Goal: Transaction & Acquisition: Purchase product/service

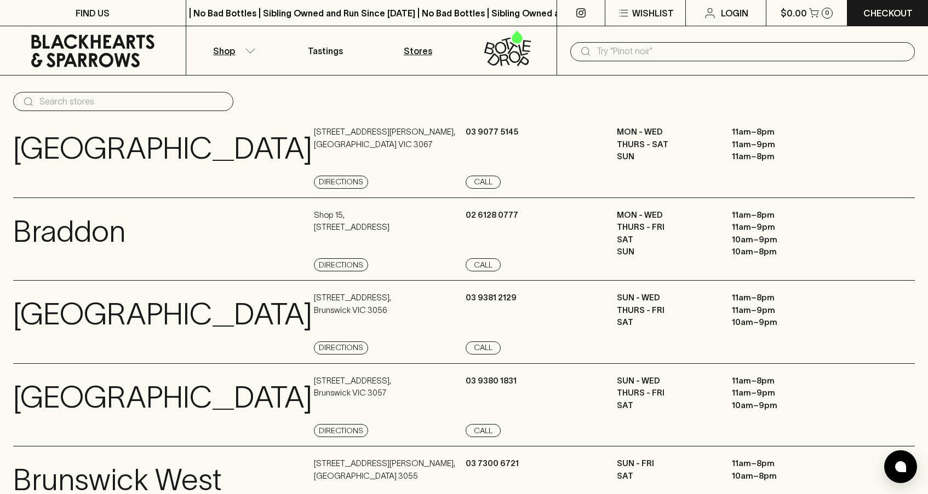
click at [245, 49] on icon "button" at bounding box center [250, 50] width 11 height 5
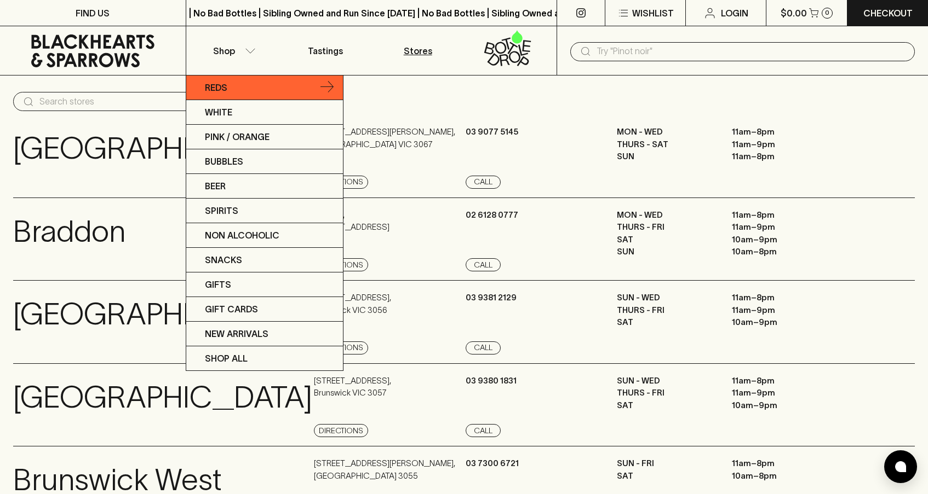
click at [223, 92] on p "Reds" at bounding box center [216, 87] width 22 height 13
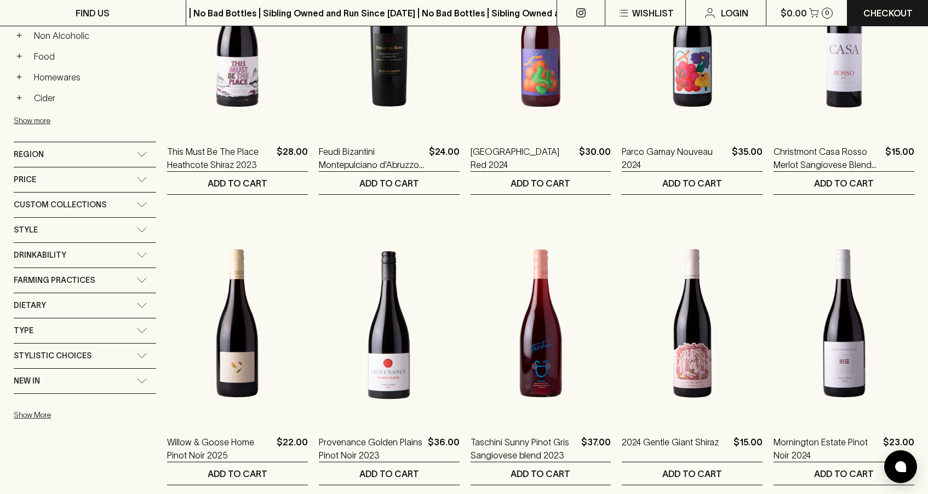
scroll to position [578, 0]
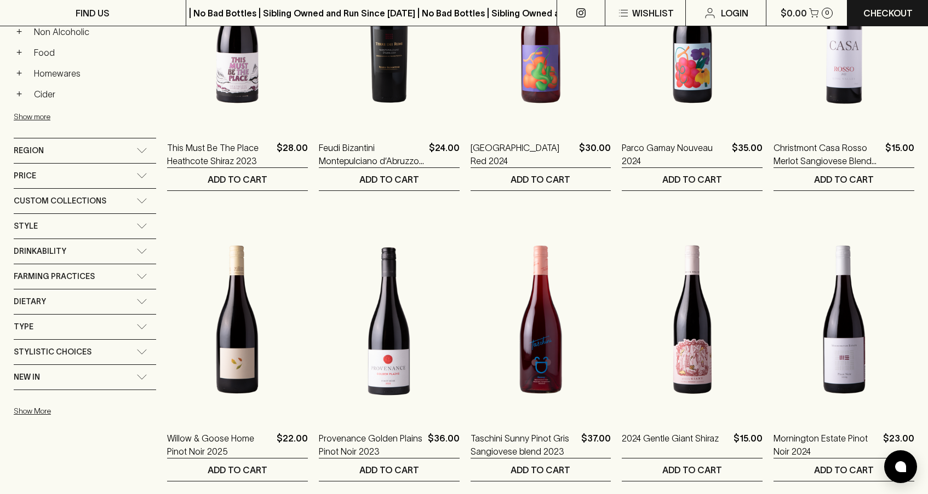
click at [142, 202] on icon at bounding box center [141, 200] width 11 height 5
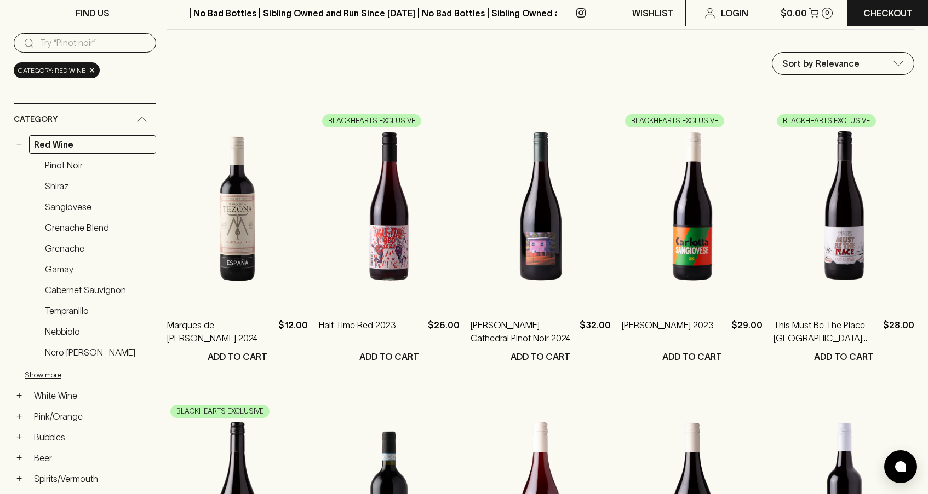
scroll to position [108, 0]
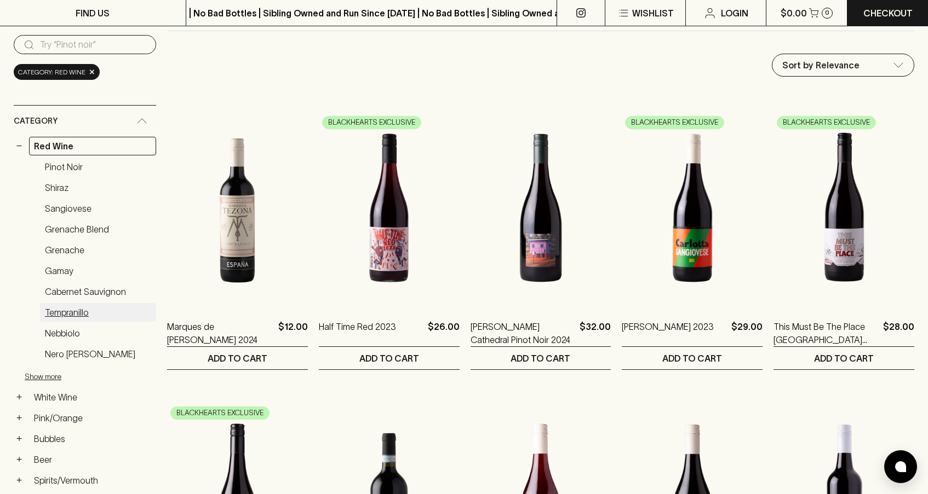
click at [84, 308] on link "Tempranillo" at bounding box center [98, 312] width 116 height 19
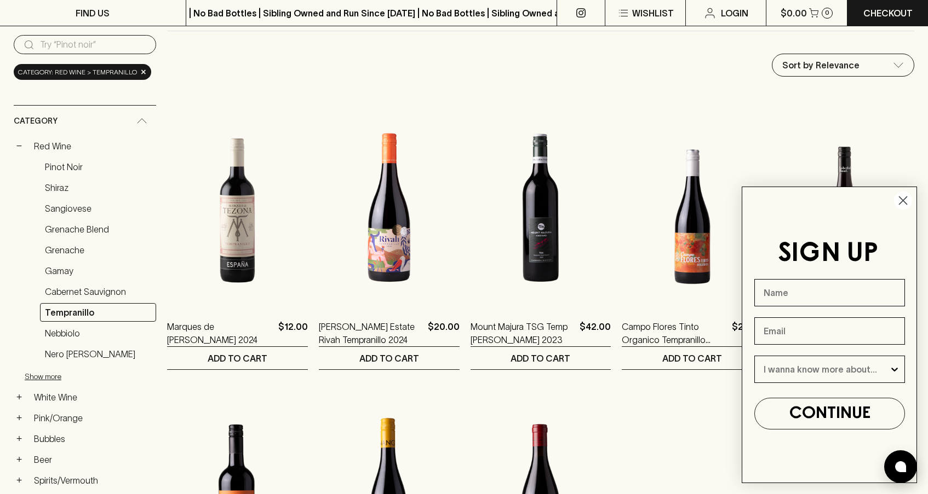
click at [901, 198] on circle "Close dialog" at bounding box center [903, 201] width 18 height 18
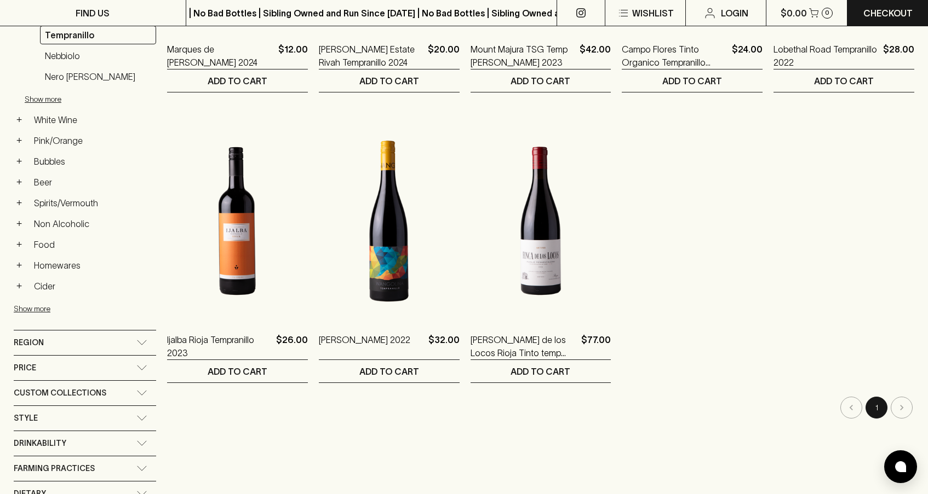
scroll to position [387, 0]
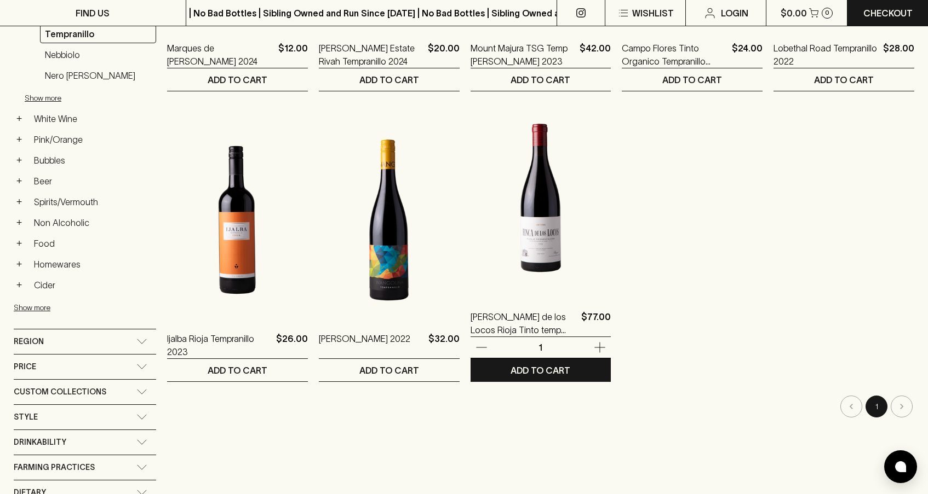
click at [549, 267] on img at bounding box center [540, 198] width 141 height 192
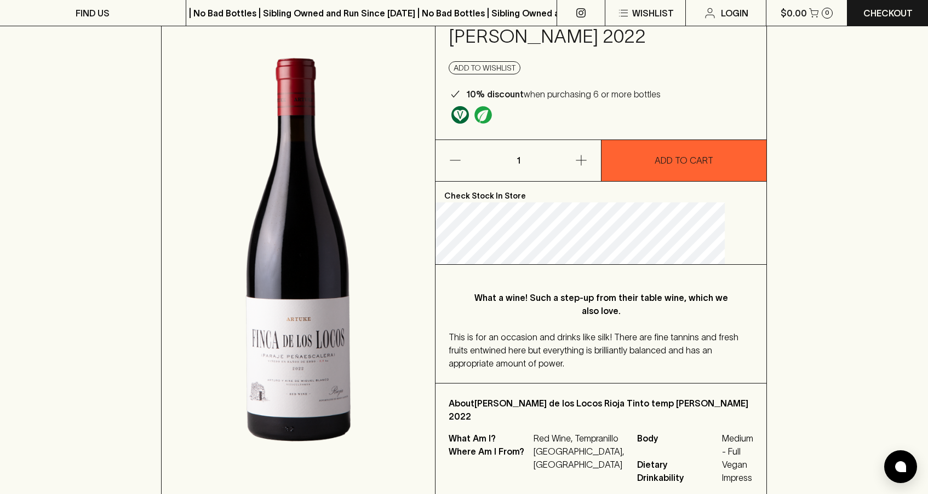
scroll to position [109, 0]
